Goal: Transaction & Acquisition: Purchase product/service

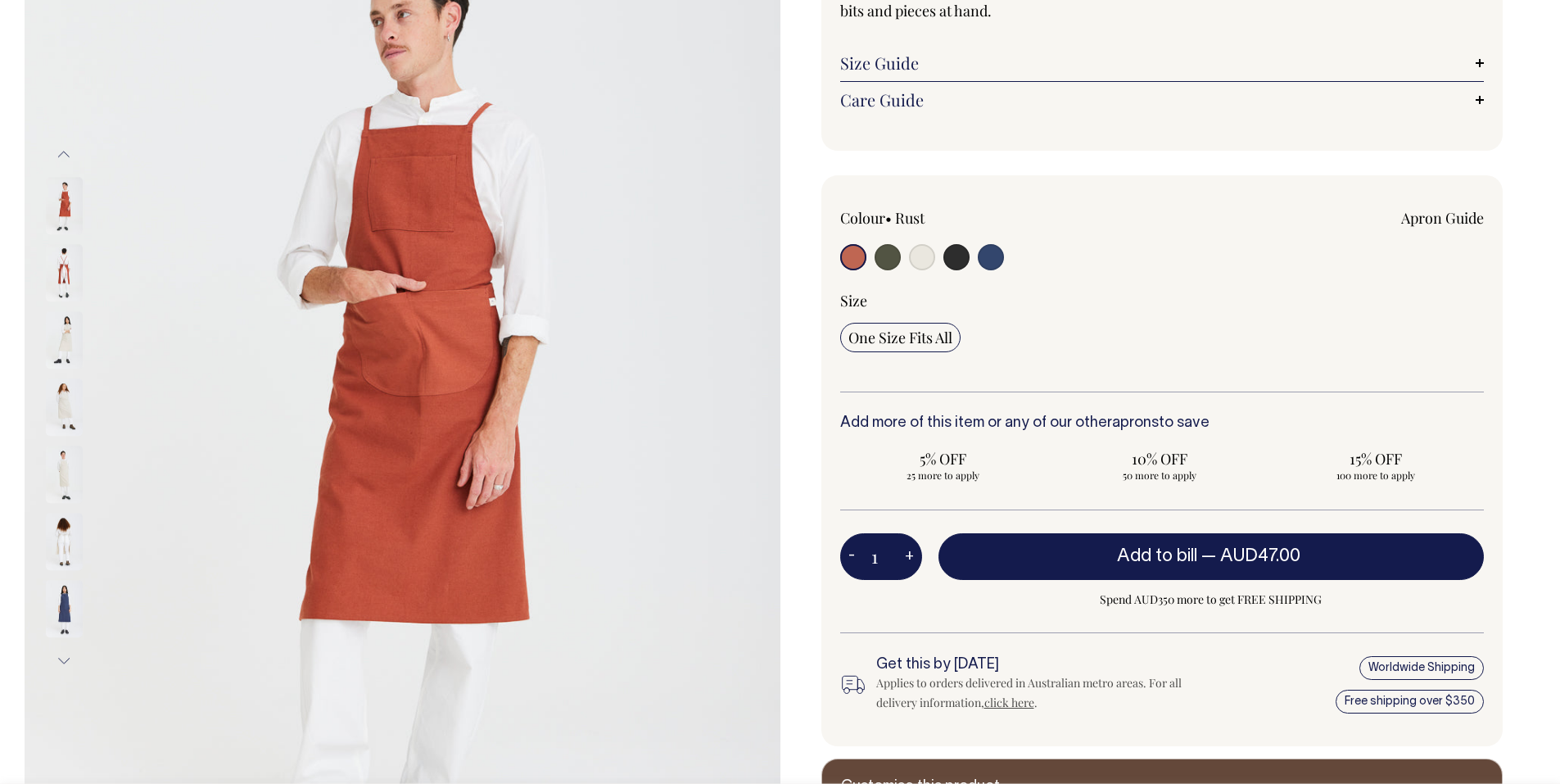
scroll to position [246, 0]
click at [900, 253] on input "radio" at bounding box center [888, 256] width 26 height 26
radio input "true"
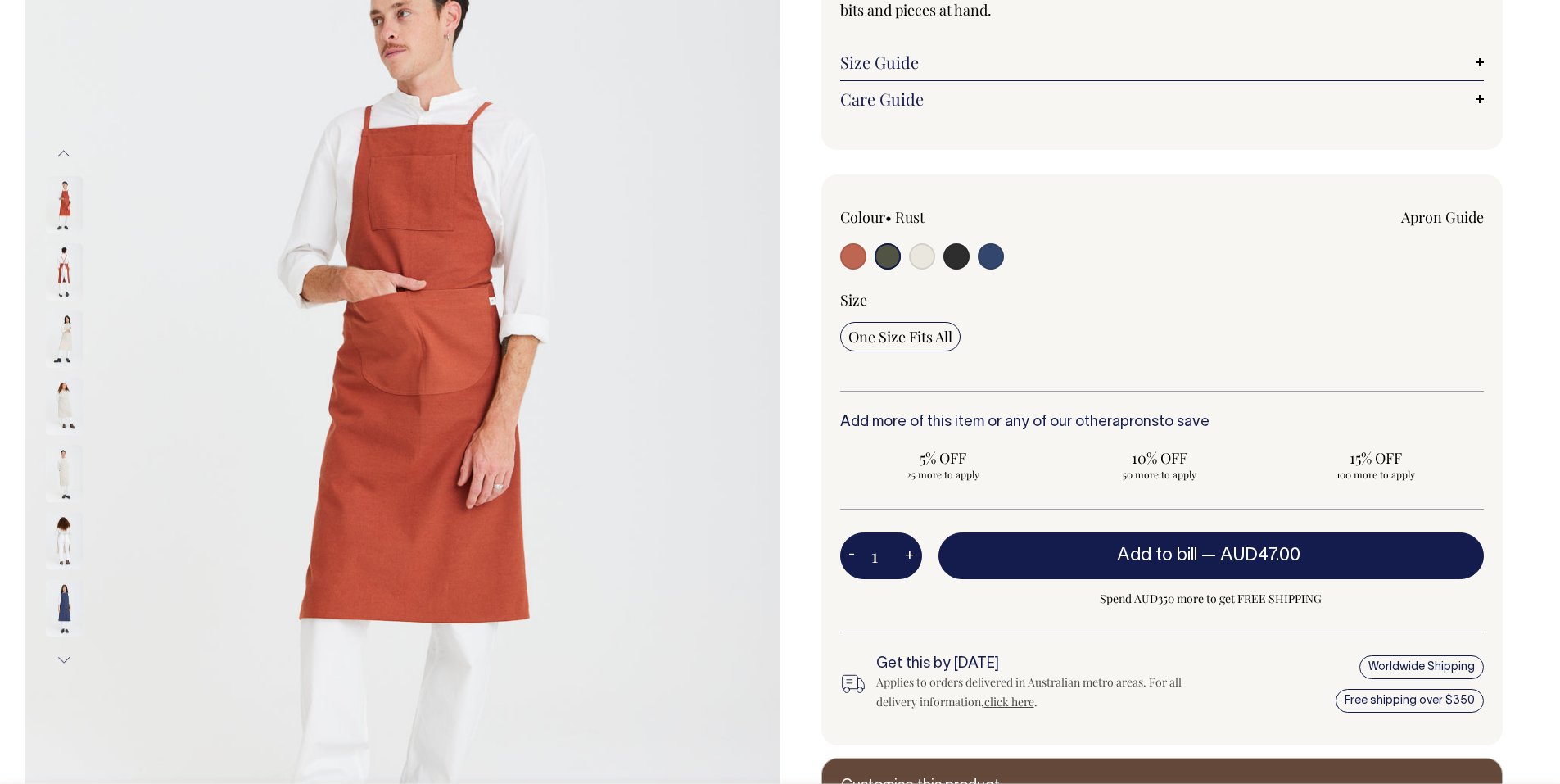
radio input "true"
select select "Olive"
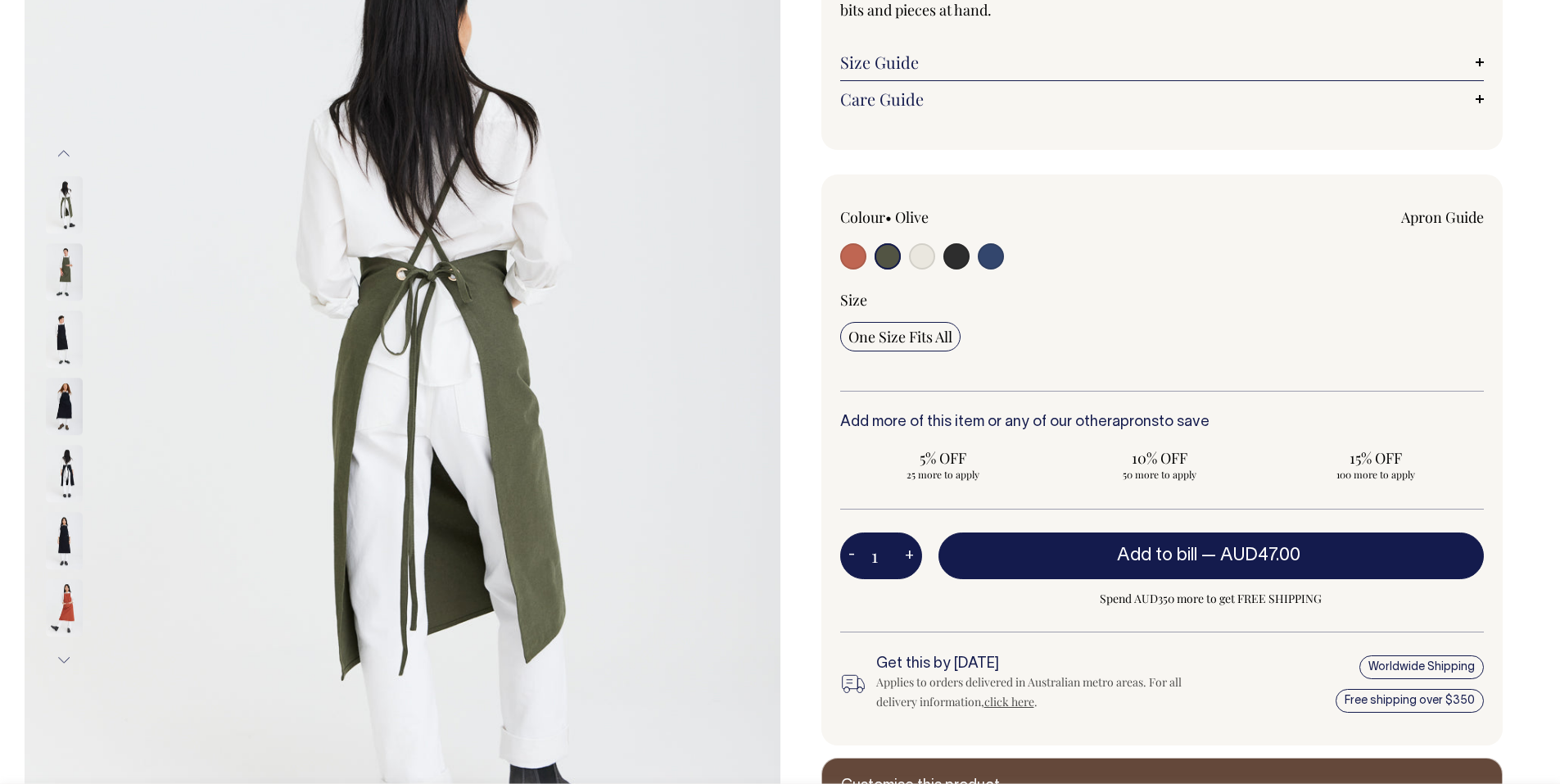
click at [936, 347] on input "One Size Fits All" at bounding box center [900, 336] width 120 height 29
click at [935, 336] on span "One Size Fits All" at bounding box center [901, 336] width 104 height 20
click at [935, 336] on input "One Size Fits All" at bounding box center [900, 336] width 120 height 29
click at [896, 63] on link "Size Guide" at bounding box center [1162, 61] width 644 height 20
